Goal: Communication & Community: Answer question/provide support

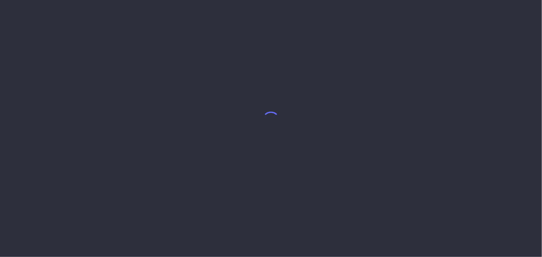
select select "8"
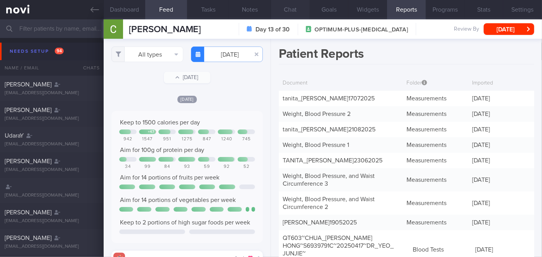
click at [292, 7] on button "Chat" at bounding box center [290, 9] width 39 height 19
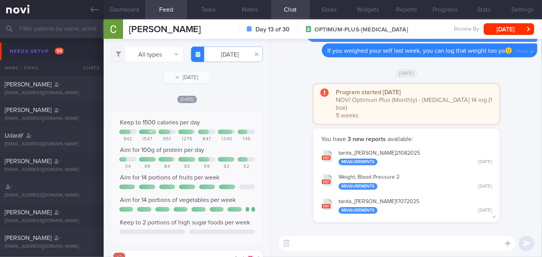
click at [410, 151] on button "tanita_ [PERSON_NAME] 21082025 Measurements [DATE]" at bounding box center [406, 157] width 179 height 24
click at [405, 10] on button "Reports" at bounding box center [406, 9] width 39 height 19
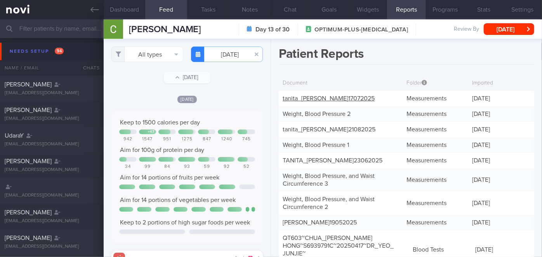
click at [358, 97] on link "tanita_ [PERSON_NAME] 17072025" at bounding box center [329, 98] width 92 height 6
click at [288, 6] on button "Chat" at bounding box center [290, 9] width 39 height 19
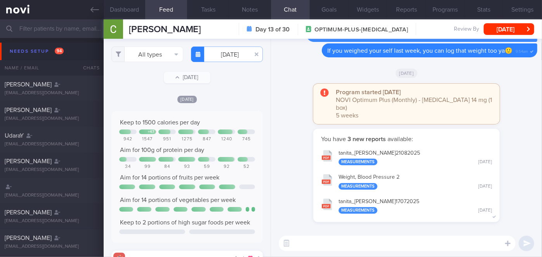
click at [333, 246] on textarea at bounding box center [397, 244] width 237 height 16
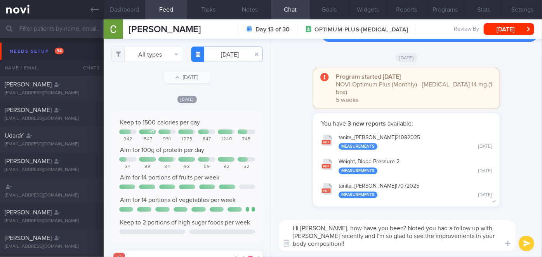
scroll to position [7, 0]
click at [431, 245] on textarea "Hi [PERSON_NAME], how have you been? Noted you had a follow up with [PERSON_NAM…" at bounding box center [397, 235] width 237 height 31
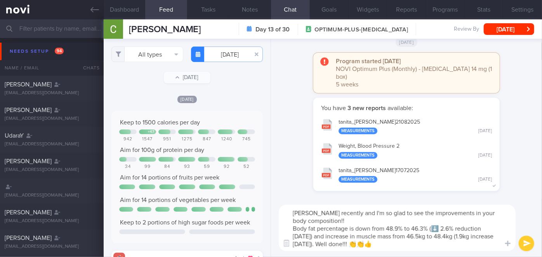
type textarea "Hi [PERSON_NAME], how have you been? Noted you had a follow up with [PERSON_NAM…"
click at [533, 246] on button "submit" at bounding box center [527, 244] width 16 height 16
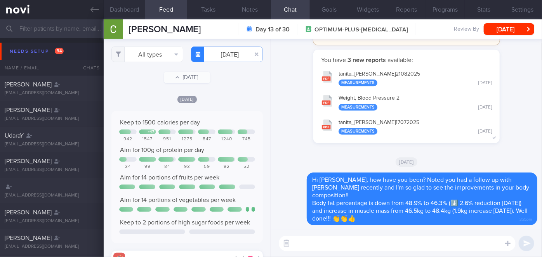
scroll to position [0, 0]
click at [139, 58] on button "All types" at bounding box center [147, 55] width 72 height 16
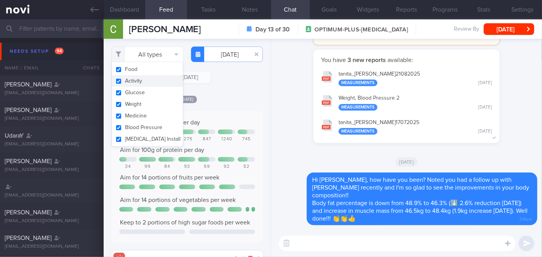
click at [132, 81] on button "Activity" at bounding box center [147, 81] width 71 height 12
checkbox input "false"
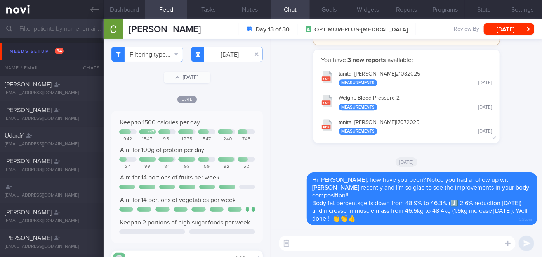
click at [236, 56] on input "[DATE]" at bounding box center [227, 55] width 72 height 16
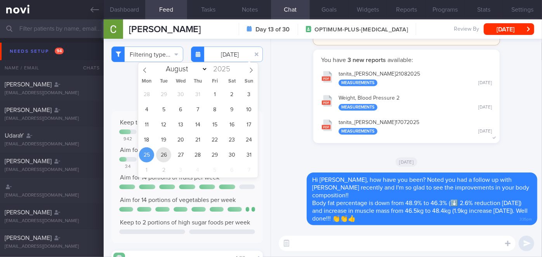
click at [160, 159] on span "26" at bounding box center [163, 155] width 15 height 15
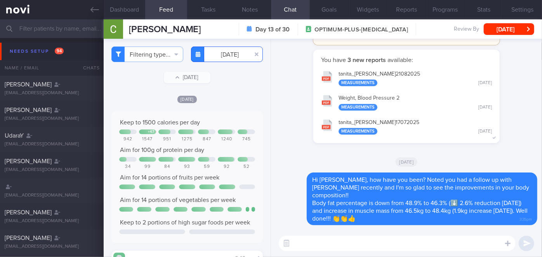
click at [217, 52] on input "[DATE]" at bounding box center [227, 55] width 72 height 16
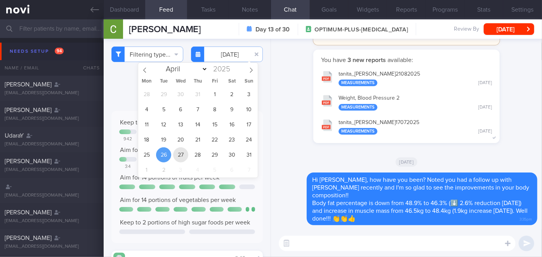
click at [182, 149] on span "27" at bounding box center [180, 155] width 15 height 15
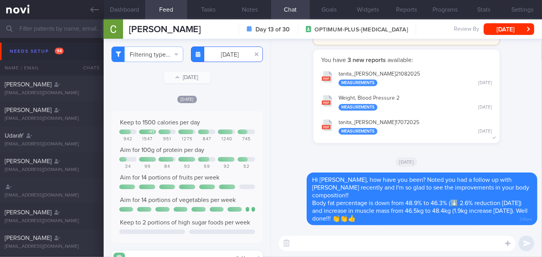
click at [231, 50] on input "[DATE]" at bounding box center [227, 55] width 72 height 16
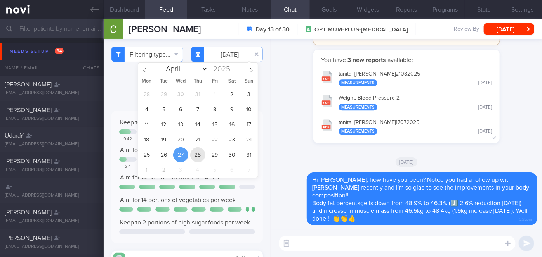
click at [202, 154] on span "28" at bounding box center [197, 155] width 15 height 15
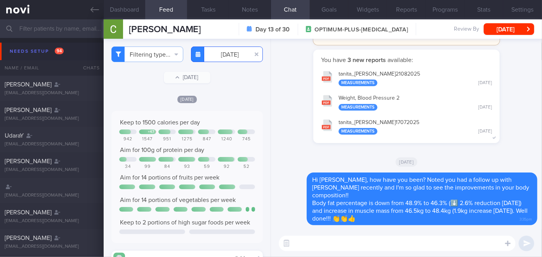
click at [234, 52] on input "[DATE]" at bounding box center [227, 55] width 72 height 16
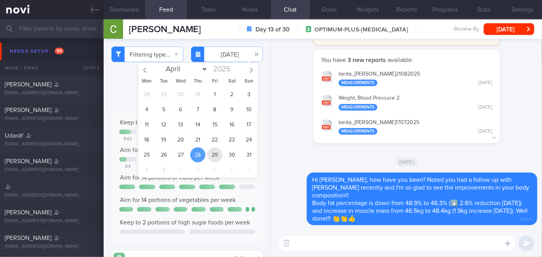
click at [214, 155] on span "29" at bounding box center [214, 155] width 15 height 15
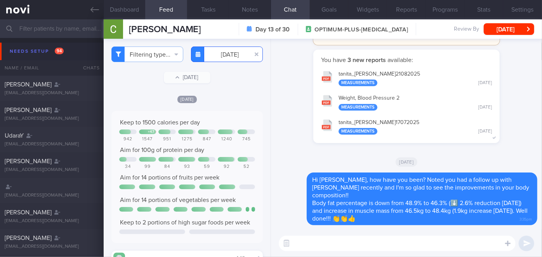
click at [221, 52] on input "[DATE]" at bounding box center [227, 55] width 72 height 16
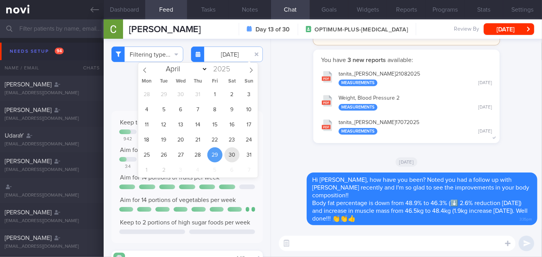
click at [232, 153] on span "30" at bounding box center [231, 155] width 15 height 15
type input "[DATE]"
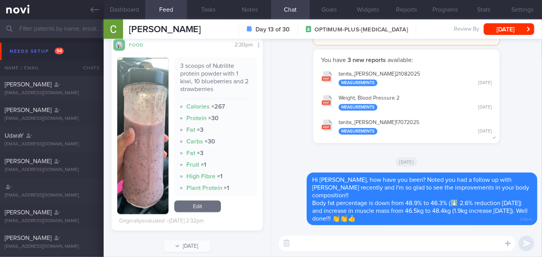
scroll to position [932, 0]
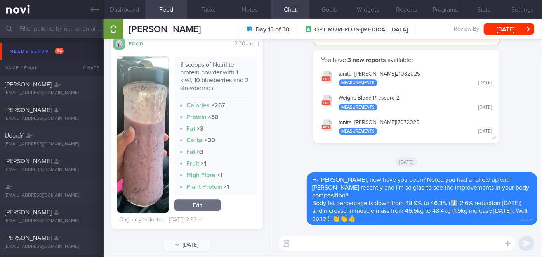
click at [293, 248] on textarea at bounding box center [397, 244] width 237 height 16
type textarea "Meals last week looked good!!"
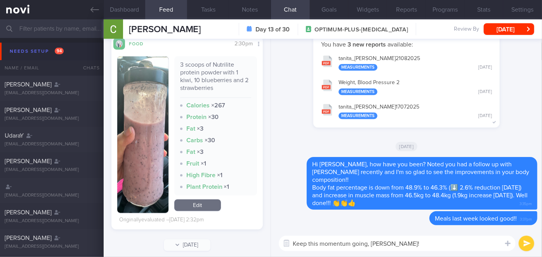
type textarea "Keep this momentum going, [PERSON_NAME]!!"
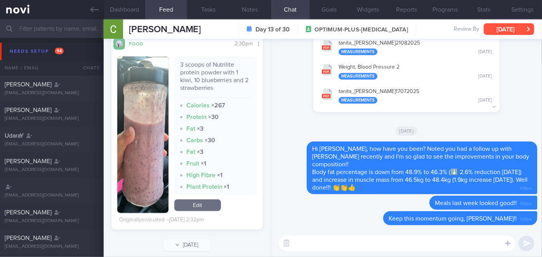
click at [500, 30] on button "[DATE]" at bounding box center [509, 29] width 50 height 12
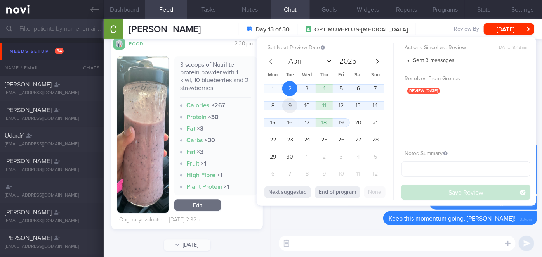
click at [296, 105] on span "9" at bounding box center [289, 105] width 15 height 15
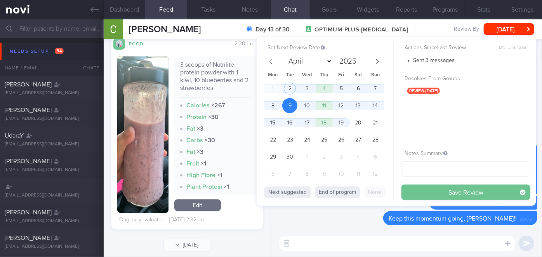
click at [445, 189] on button "Save Review" at bounding box center [465, 193] width 129 height 16
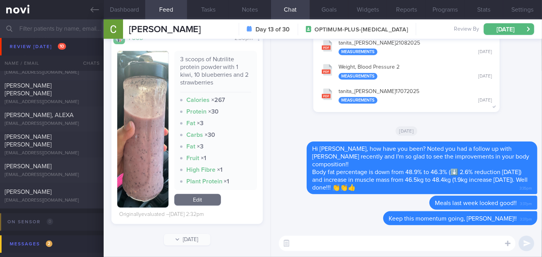
scroll to position [2570, 0]
click at [50, 140] on span "[PERSON_NAME] [PERSON_NAME]" at bounding box center [28, 140] width 47 height 14
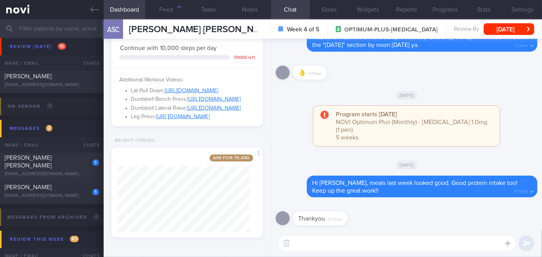
scroll to position [534, 0]
click at [327, 11] on button "Goals" at bounding box center [329, 9] width 39 height 19
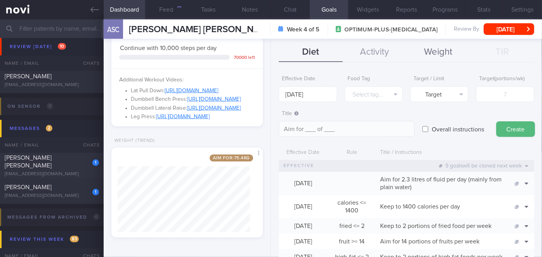
click at [427, 50] on button "Weight" at bounding box center [438, 52] width 64 height 19
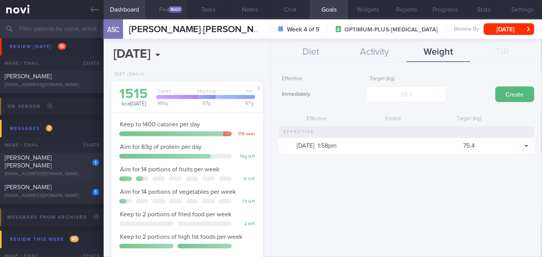
click at [169, 5] on button "Feed 3660" at bounding box center [166, 9] width 42 height 19
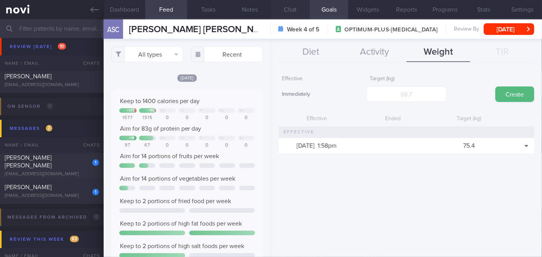
scroll to position [33, 136]
click at [291, 6] on button "Chat" at bounding box center [290, 9] width 39 height 19
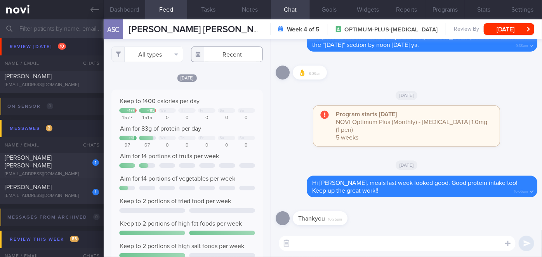
click at [222, 51] on input "text" at bounding box center [227, 55] width 72 height 16
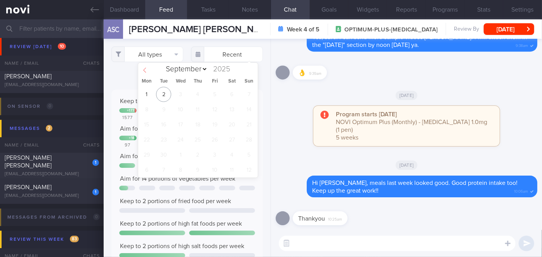
click at [147, 68] on icon at bounding box center [144, 70] width 5 height 5
select select "7"
click at [148, 153] on span "25" at bounding box center [146, 155] width 15 height 15
type input "[DATE]"
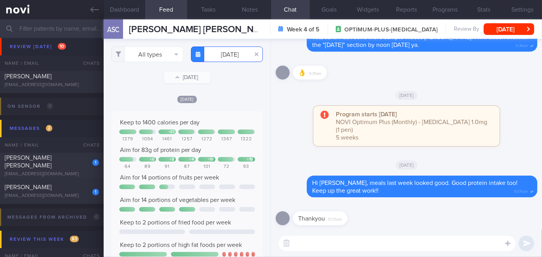
scroll to position [33, 136]
click at [152, 56] on button "All types" at bounding box center [147, 55] width 72 height 16
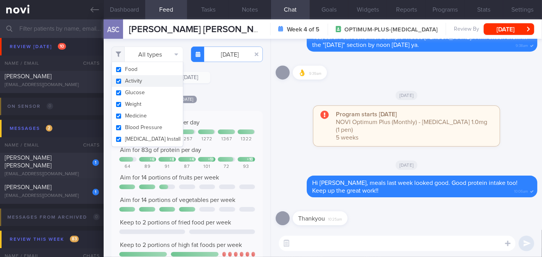
click at [139, 80] on button "Activity" at bounding box center [147, 81] width 71 height 12
checkbox input "false"
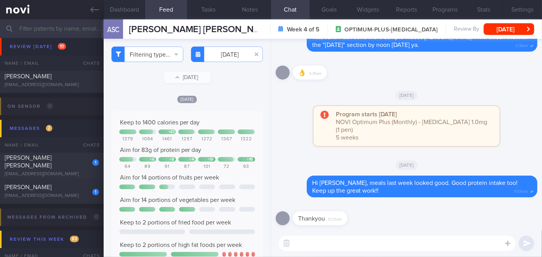
click at [217, 99] on div "[DATE]" at bounding box center [186, 99] width 151 height 8
click at [229, 54] on input "[DATE]" at bounding box center [227, 55] width 72 height 16
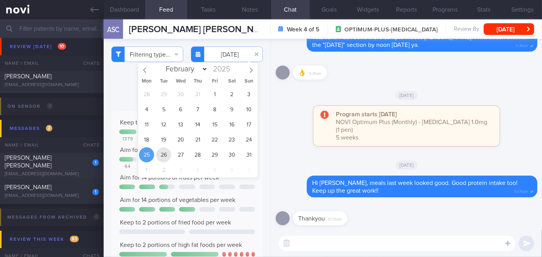
click at [165, 156] on span "26" at bounding box center [163, 155] width 15 height 15
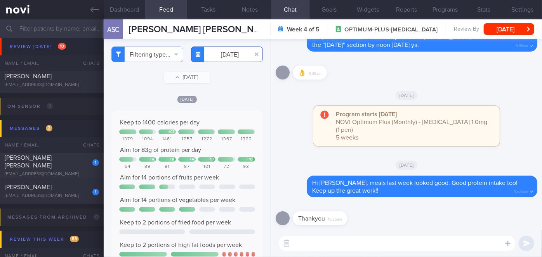
click at [213, 52] on input "[DATE]" at bounding box center [227, 55] width 72 height 16
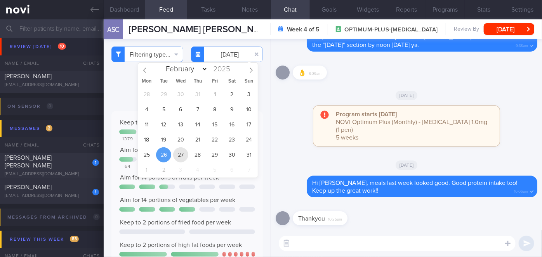
click at [184, 148] on span "27" at bounding box center [180, 155] width 15 height 15
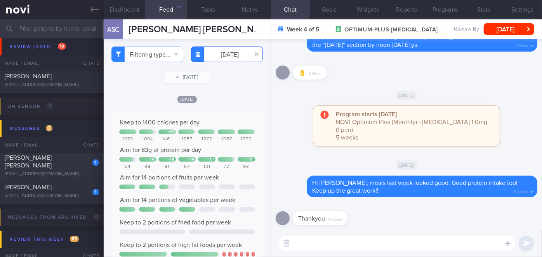
click at [224, 56] on input "[DATE]" at bounding box center [227, 55] width 72 height 16
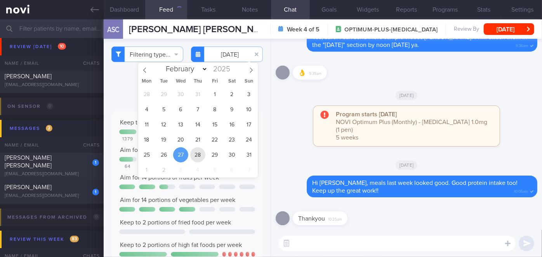
click at [197, 156] on span "28" at bounding box center [197, 155] width 15 height 15
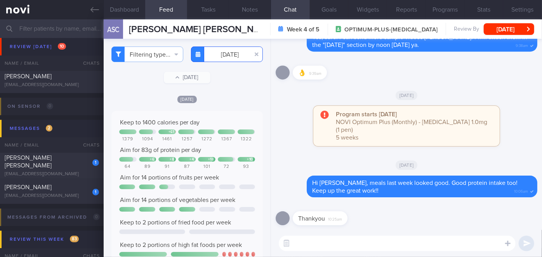
click at [226, 58] on input "[DATE]" at bounding box center [227, 55] width 72 height 16
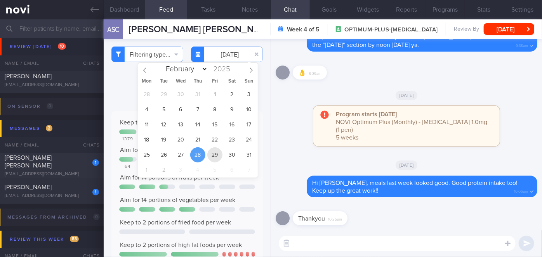
click at [215, 155] on span "29" at bounding box center [214, 155] width 15 height 15
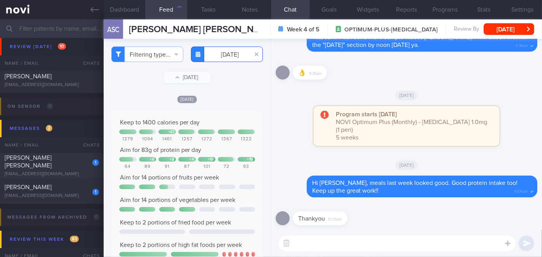
click at [234, 54] on input "[DATE]" at bounding box center [227, 55] width 72 height 16
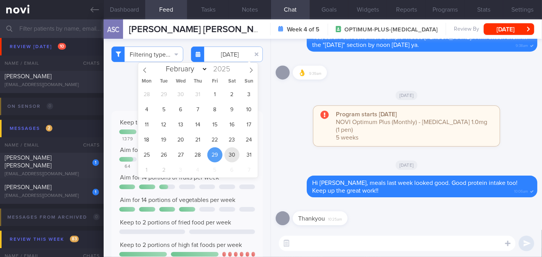
click at [235, 151] on span "30" at bounding box center [231, 155] width 15 height 15
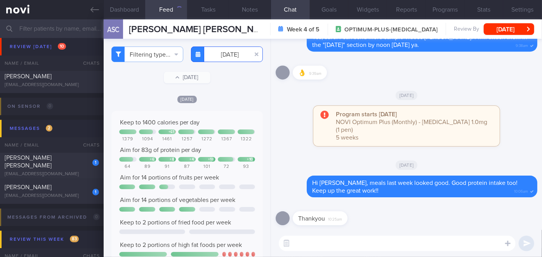
click at [231, 59] on input "[DATE]" at bounding box center [227, 55] width 72 height 16
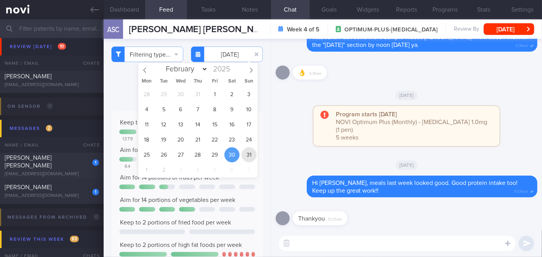
click at [246, 153] on span "31" at bounding box center [248, 155] width 15 height 15
type input "[DATE]"
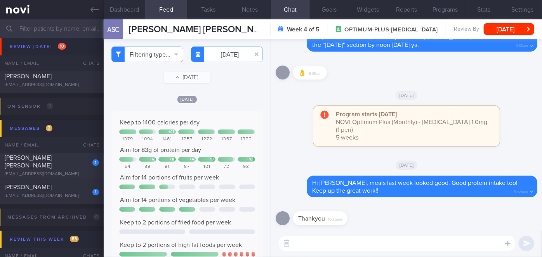
click at [317, 251] on textarea at bounding box center [397, 244] width 237 height 16
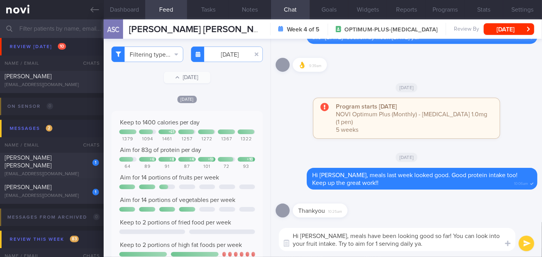
type textarea "Hi [PERSON_NAME], meals have been looking good so far! You can look into your f…"
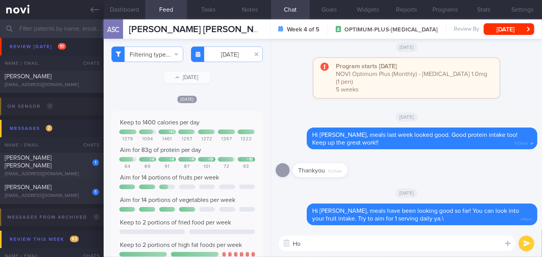
type textarea "H"
click at [307, 243] on textarea "May i check with you if you have weighed yourself recently, [PERSON_NAME]?" at bounding box center [397, 244] width 237 height 16
type textarea "May I check with you if you have weighed yourself recently, [PERSON_NAME]?"
click at [528, 243] on button "submit" at bounding box center [527, 244] width 16 height 16
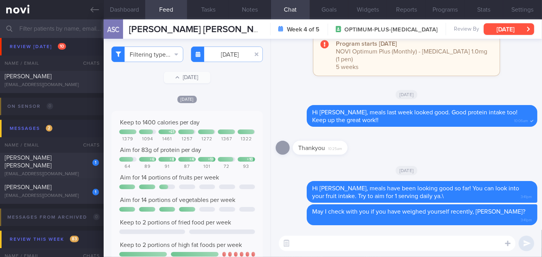
click at [507, 29] on button "[DATE]" at bounding box center [509, 29] width 50 height 12
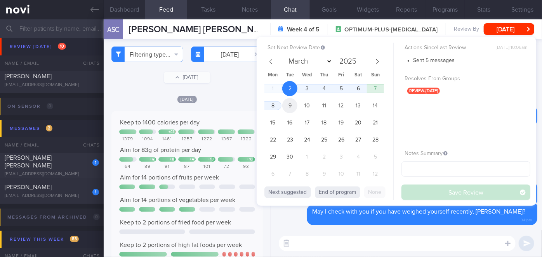
click at [286, 107] on span "9" at bounding box center [289, 105] width 15 height 15
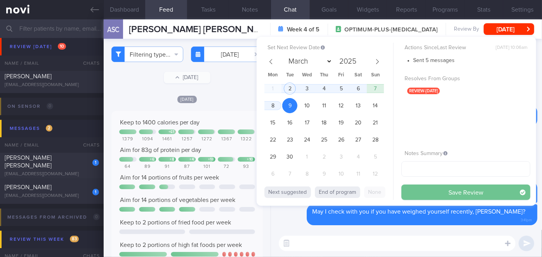
click at [425, 186] on button "Save Review" at bounding box center [465, 193] width 129 height 16
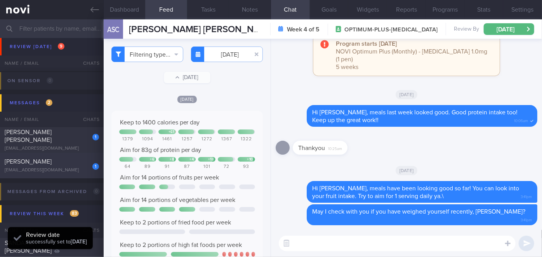
click at [76, 166] on div "[PERSON_NAME]" at bounding box center [51, 162] width 92 height 8
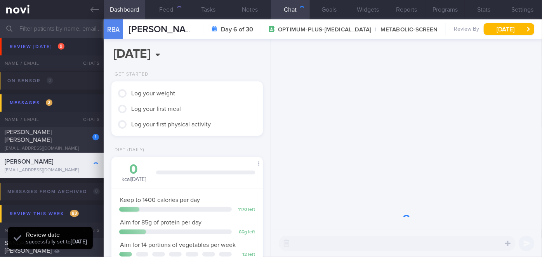
scroll to position [77, 132]
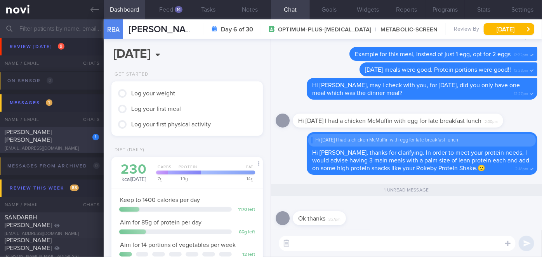
click at [78, 135] on div "[PERSON_NAME] [PERSON_NAME]" at bounding box center [51, 136] width 92 height 16
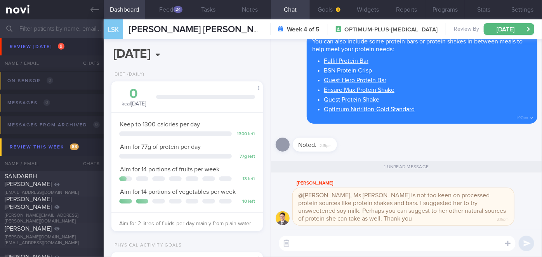
scroll to position [68, 135]
click at [284, 246] on button "button" at bounding box center [286, 244] width 14 height 14
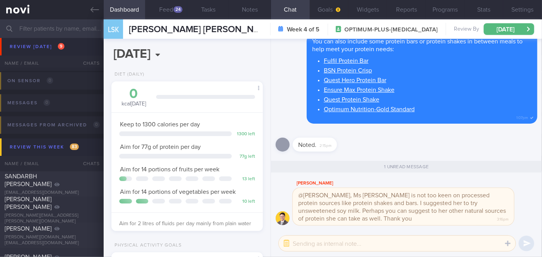
click at [305, 245] on textarea at bounding box center [397, 244] width 237 height 16
type textarea "h"
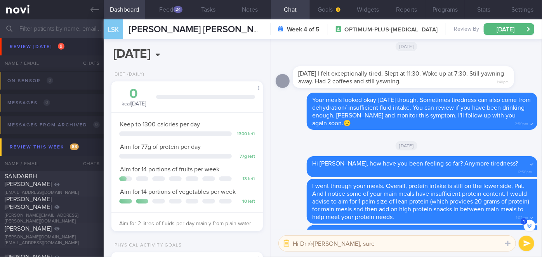
scroll to position [0, 0]
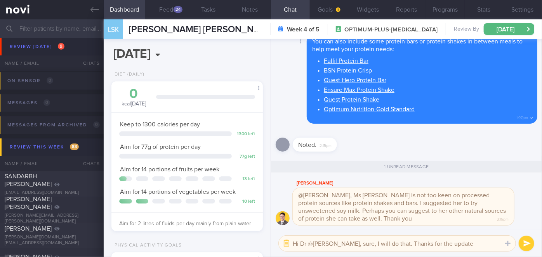
type textarea "Hi Dr @[PERSON_NAME], sure, I will do that. Thanks for the update!"
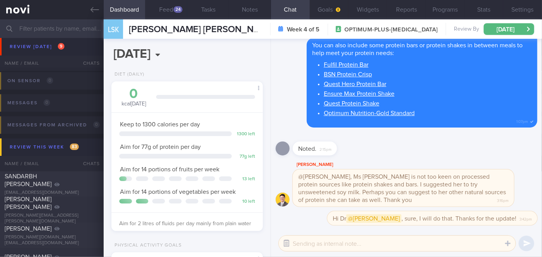
click at [284, 249] on button "button" at bounding box center [286, 244] width 14 height 14
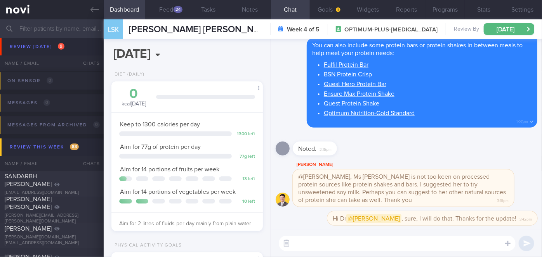
click at [302, 240] on textarea at bounding box center [397, 244] width 237 height 16
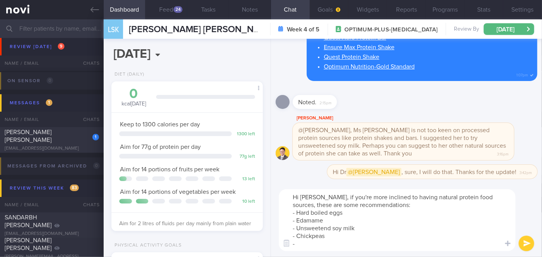
click at [327, 228] on textarea "Hi [PERSON_NAME], if you're more inclined to having natural protein food source…" at bounding box center [397, 220] width 237 height 62
click at [309, 246] on textarea "Hi [PERSON_NAME], if you're more inclined to having natural protein food source…" at bounding box center [397, 220] width 237 height 62
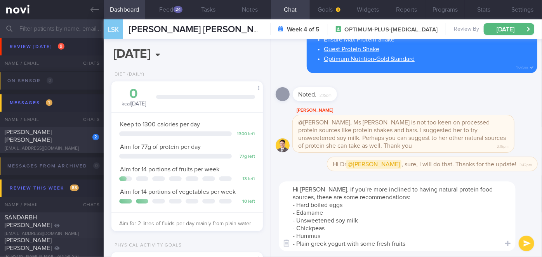
type textarea "Hi [PERSON_NAME], if you're more inclined to having natural protein food source…"
click at [524, 243] on button "submit" at bounding box center [527, 244] width 16 height 16
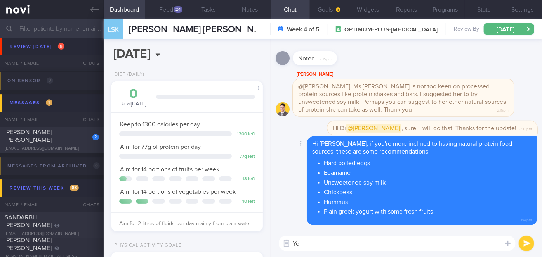
type textarea "Y"
click at [314, 240] on textarea at bounding box center [397, 244] width 237 height 16
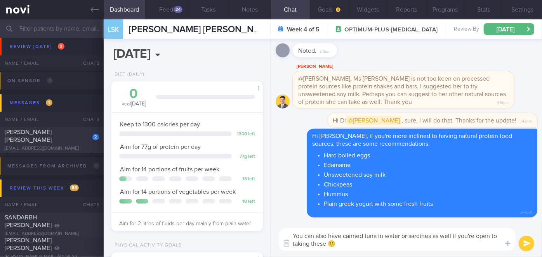
type textarea "You can also have canned tuna in water or sardines as well if you're open to ta…"
click at [525, 245] on button "submit" at bounding box center [527, 244] width 16 height 16
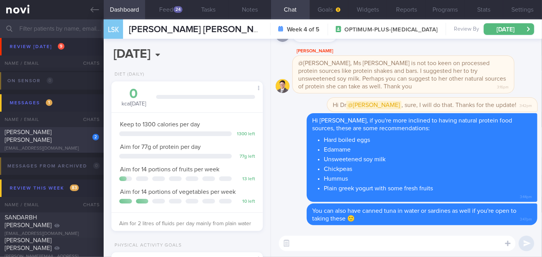
click at [89, 146] on div "[EMAIL_ADDRESS][DOMAIN_NAME]" at bounding box center [52, 149] width 94 height 6
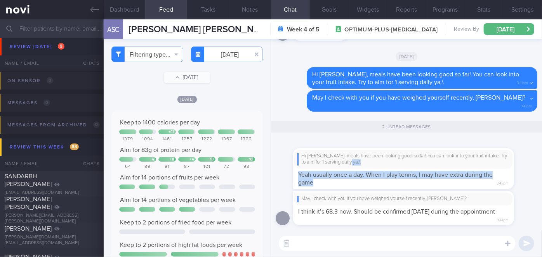
drag, startPoint x: 319, startPoint y: 182, endPoint x: 402, endPoint y: 165, distance: 84.9
click at [402, 165] on div "Hi [PERSON_NAME], meals have been looking good so far! You can look into your f…" at bounding box center [415, 164] width 245 height 51
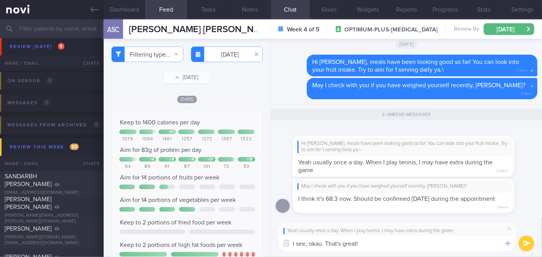
click at [322, 242] on textarea "I see, okau. That's great!" at bounding box center [397, 244] width 237 height 16
type textarea "I see, okay. That's great!"
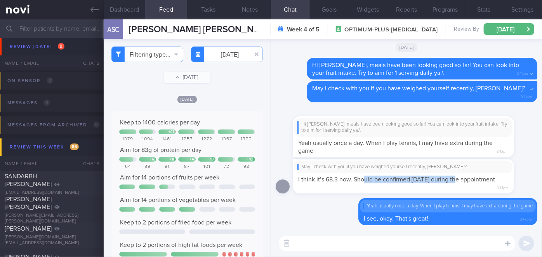
drag, startPoint x: 363, startPoint y: 184, endPoint x: 458, endPoint y: 181, distance: 95.2
click at [458, 181] on div "May I check with you if you have weighed yourself recently, [PERSON_NAME]? I th…" at bounding box center [415, 176] width 245 height 35
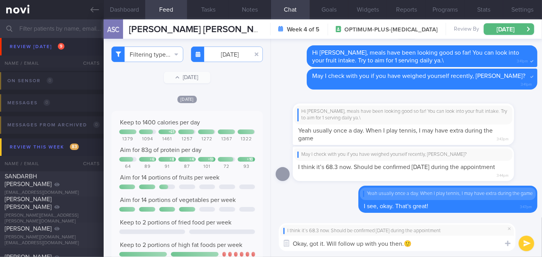
type textarea "Okay, got it. Will follow up with you then.🙂"
click at [524, 240] on button "submit" at bounding box center [527, 244] width 16 height 16
